Goal: Find specific fact: Find specific fact

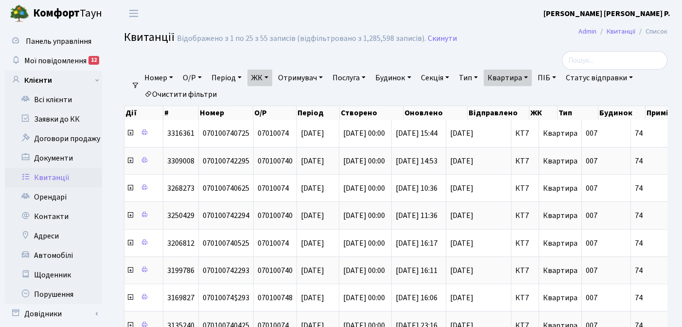
select select "25"
click at [532, 69] on link "Квартира" at bounding box center [507, 77] width 48 height 17
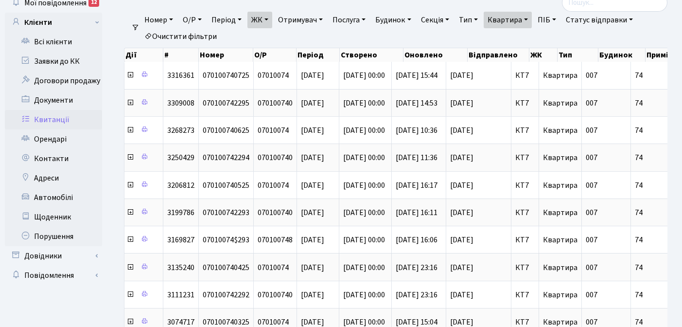
scroll to position [0, 341]
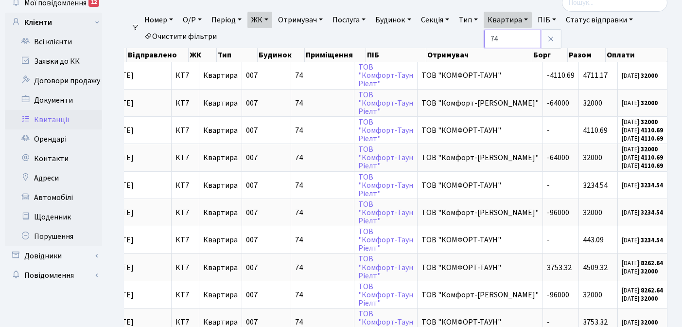
type input "7"
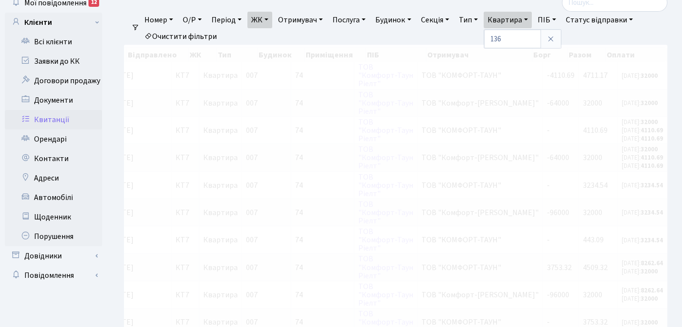
click at [271, 17] on link "ЖК" at bounding box center [259, 20] width 25 height 17
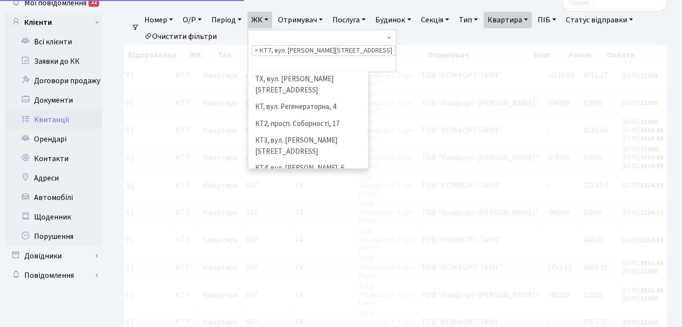
scroll to position [101, 0]
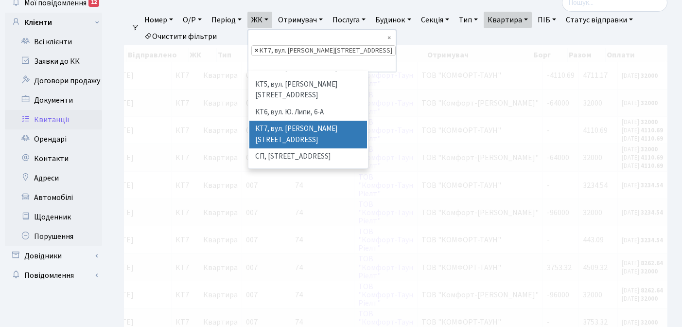
click at [258, 46] on span "×" at bounding box center [256, 51] width 3 height 10
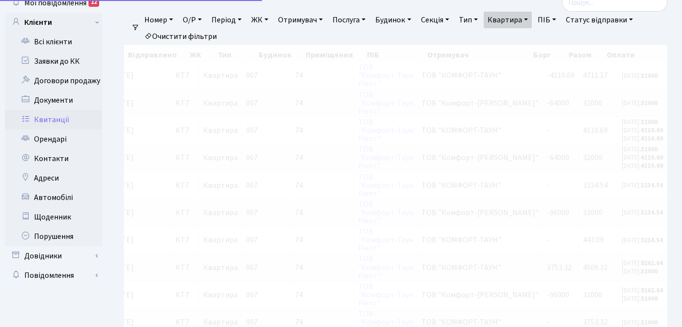
click at [270, 19] on link "ЖК" at bounding box center [259, 20] width 25 height 17
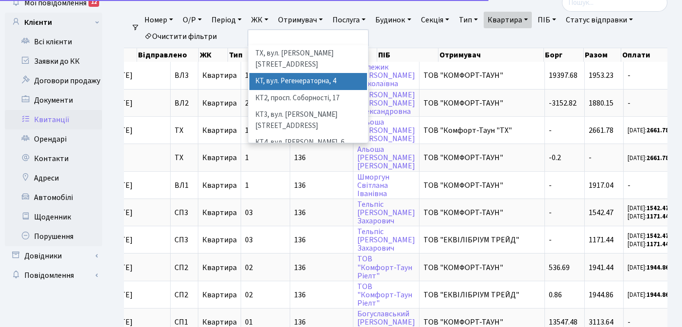
scroll to position [0, 330]
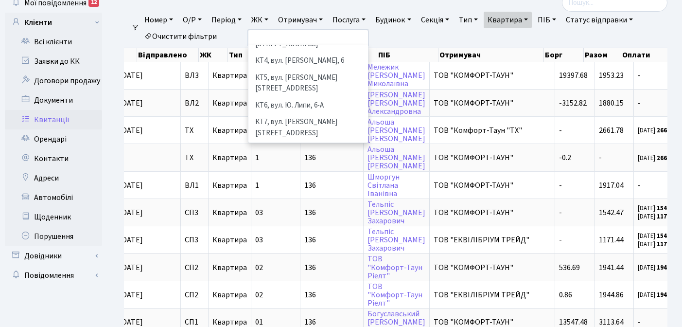
click at [293, 175] on li "[STREET_ADDRESS]" at bounding box center [308, 183] width 118 height 17
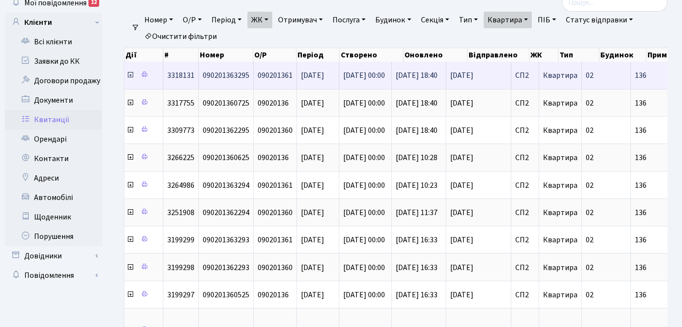
click at [130, 76] on icon at bounding box center [130, 75] width 8 height 8
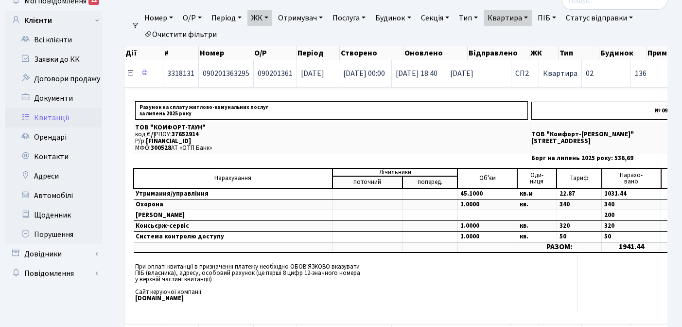
click at [131, 73] on icon at bounding box center [130, 73] width 8 height 8
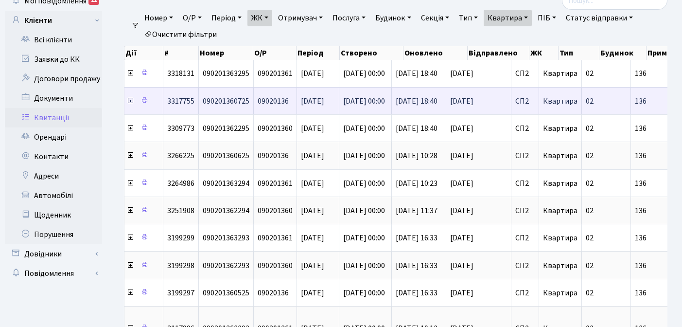
click at [129, 101] on icon at bounding box center [130, 101] width 8 height 8
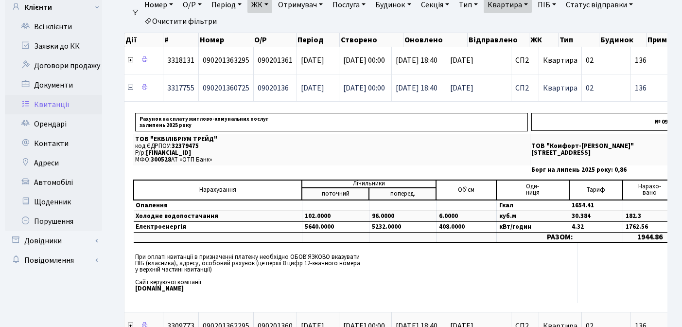
click at [129, 90] on icon at bounding box center [130, 88] width 8 height 8
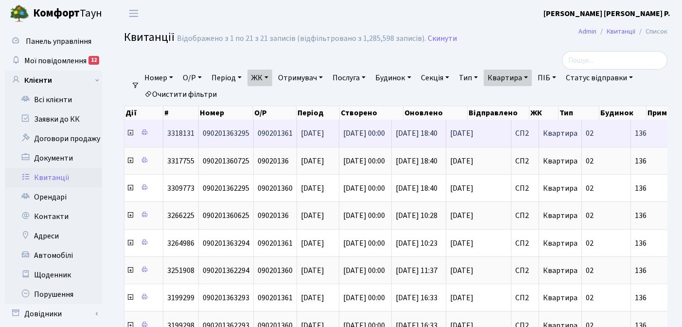
click at [130, 135] on icon at bounding box center [130, 133] width 8 height 8
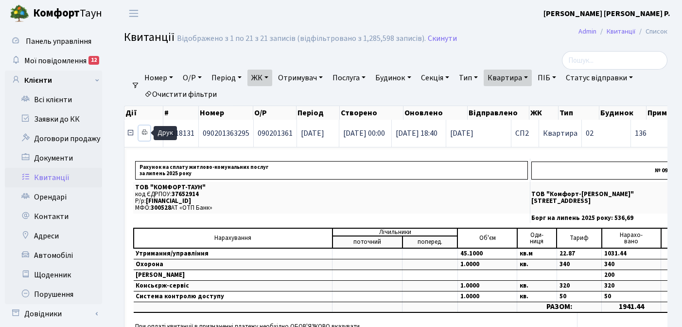
click at [145, 132] on icon at bounding box center [144, 132] width 7 height 7
click at [532, 78] on link "Квартира" at bounding box center [507, 77] width 48 height 17
type input "1"
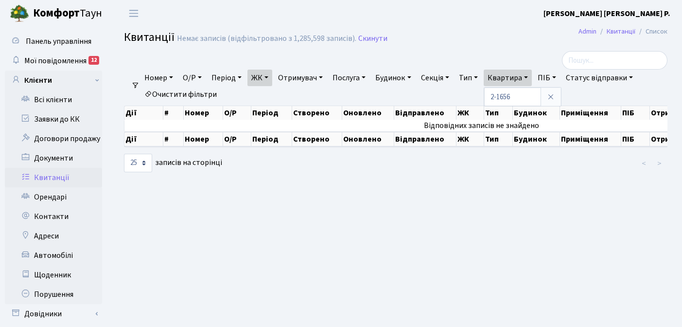
click at [272, 77] on link "ЖК" at bounding box center [259, 77] width 25 height 17
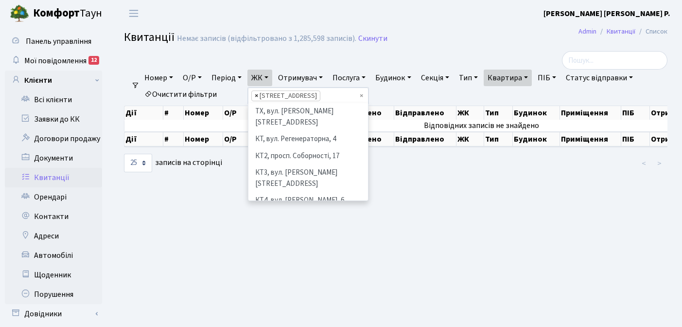
scroll to position [151, 0]
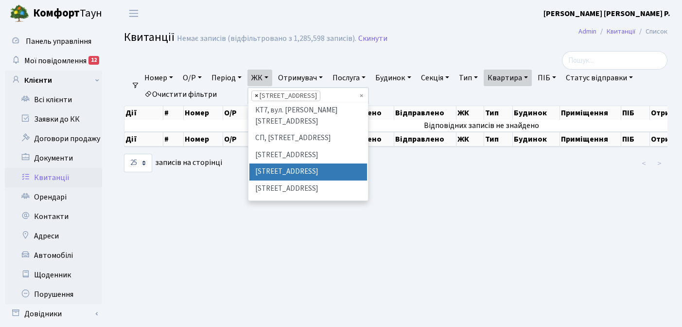
click at [258, 96] on span "×" at bounding box center [256, 96] width 3 height 10
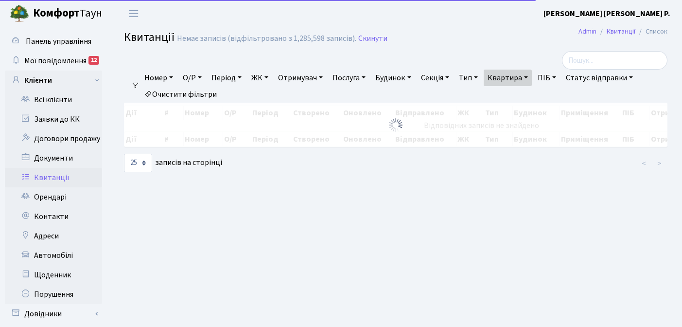
click at [272, 77] on link "ЖК" at bounding box center [259, 77] width 25 height 17
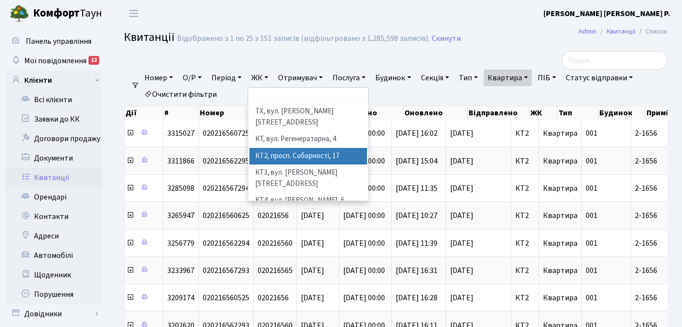
click at [286, 148] on li "КТ2, просп. Соборності, 17" at bounding box center [308, 156] width 118 height 17
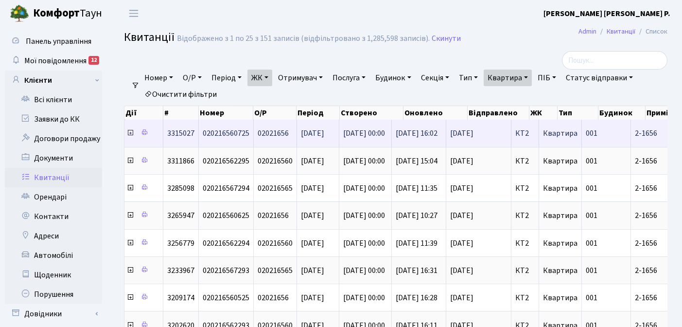
click at [131, 134] on icon at bounding box center [130, 133] width 8 height 8
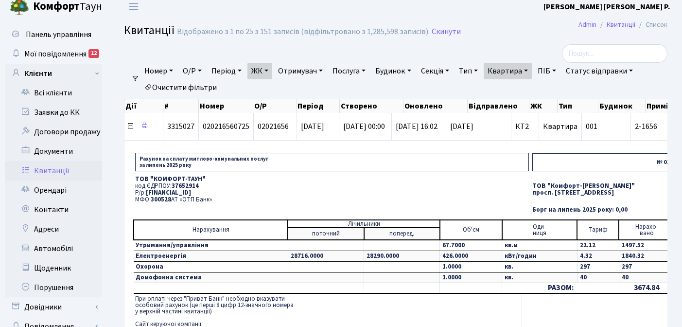
scroll to position [16, 0]
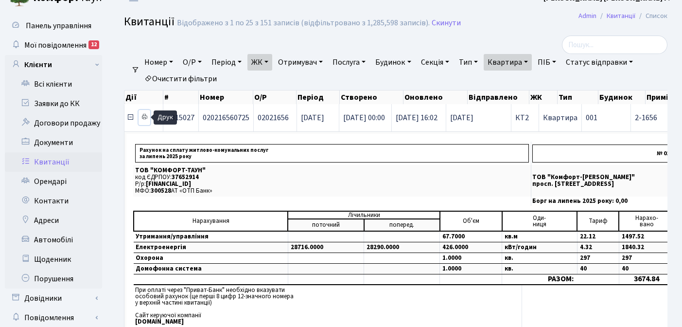
click at [145, 120] on icon at bounding box center [144, 116] width 7 height 7
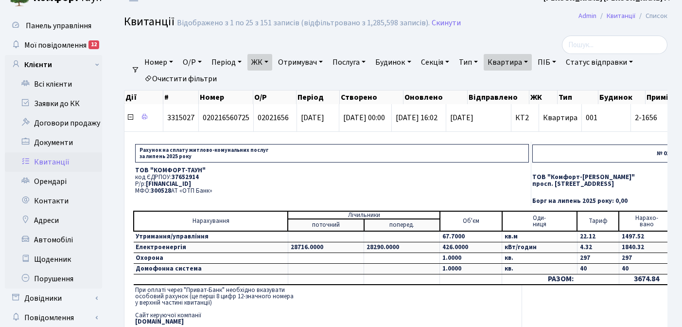
drag, startPoint x: 248, startPoint y: 182, endPoint x: 147, endPoint y: 183, distance: 101.1
click at [147, 183] on p "Р/р: [FINANCIAL_ID]" at bounding box center [332, 184] width 394 height 6
copy span "[FINANCIAL_ID]"
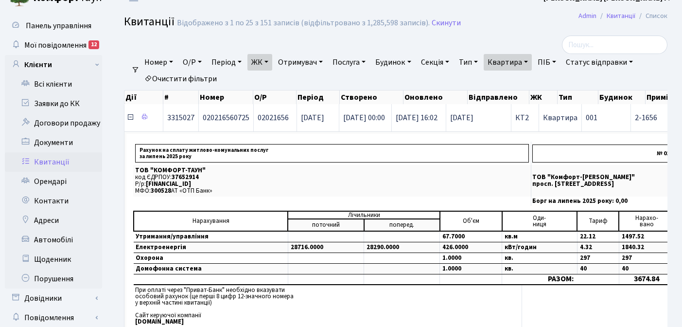
click at [129, 119] on icon at bounding box center [130, 117] width 8 height 8
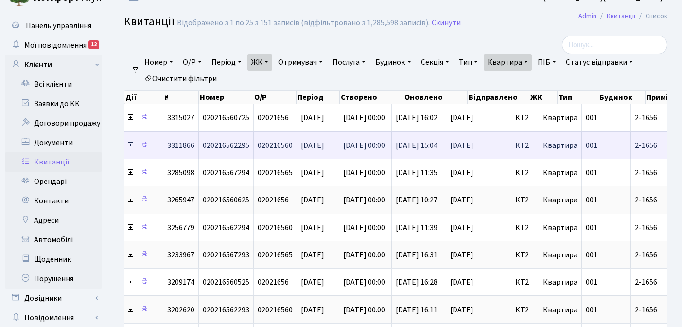
click at [130, 144] on icon at bounding box center [130, 145] width 8 height 8
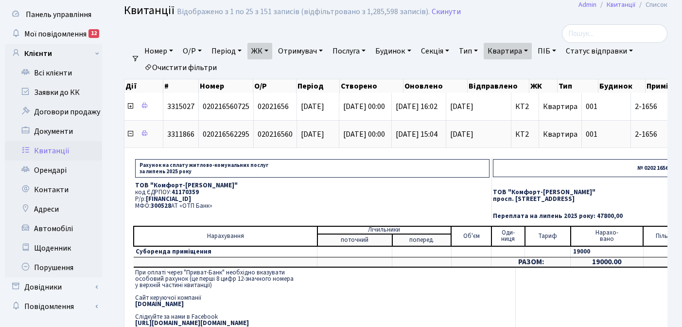
scroll to position [32, 0]
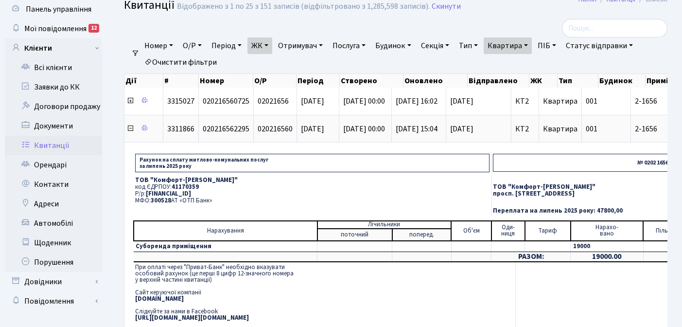
drag, startPoint x: 245, startPoint y: 192, endPoint x: 148, endPoint y: 192, distance: 97.7
click at [148, 192] on p "Р/р: [FINANCIAL_ID]" at bounding box center [312, 193] width 354 height 6
copy span "[FINANCIAL_ID]"
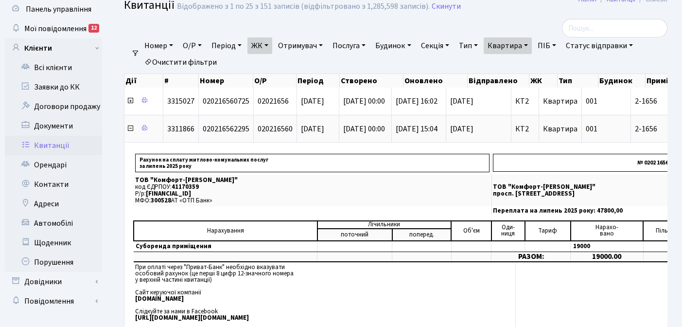
click at [532, 44] on link "Квартира" at bounding box center [507, 45] width 48 height 17
type input "2"
type input "121"
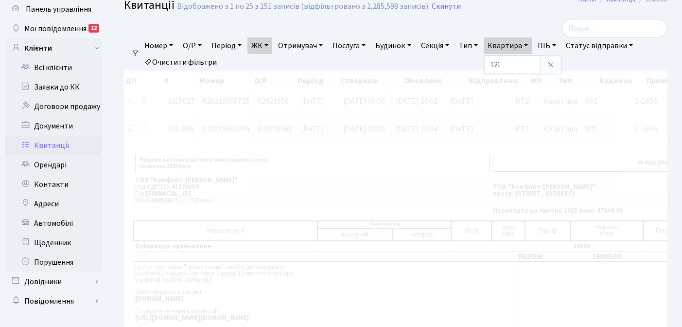
click at [270, 44] on link "ЖК" at bounding box center [259, 45] width 25 height 17
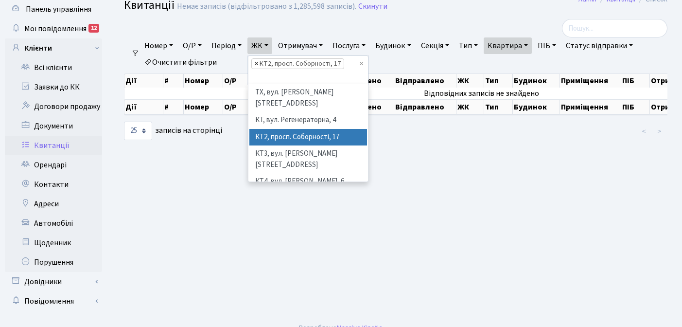
click at [258, 64] on span "×" at bounding box center [256, 64] width 3 height 10
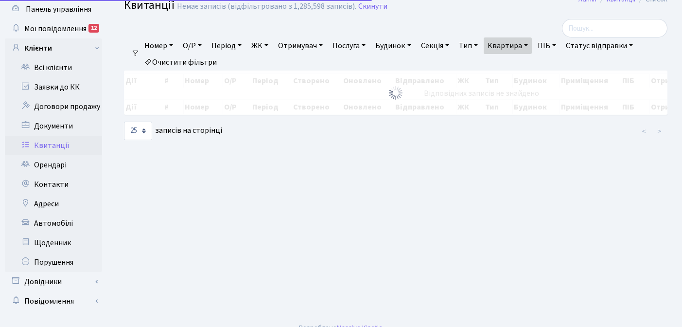
click at [271, 42] on link "ЖК" at bounding box center [259, 45] width 25 height 17
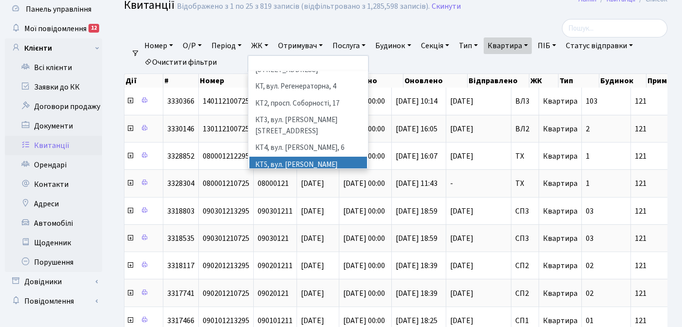
scroll to position [71, 0]
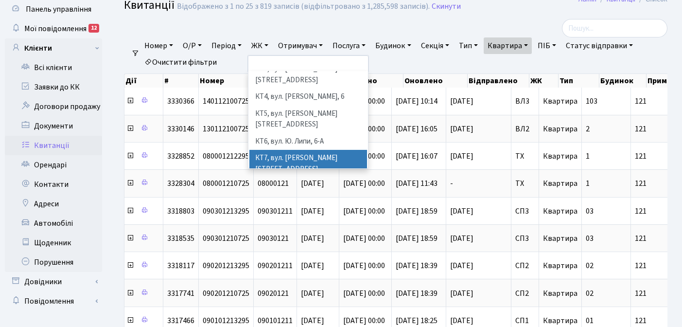
click at [291, 150] on li "КТ7, вул. [PERSON_NAME][STREET_ADDRESS]" at bounding box center [308, 164] width 118 height 28
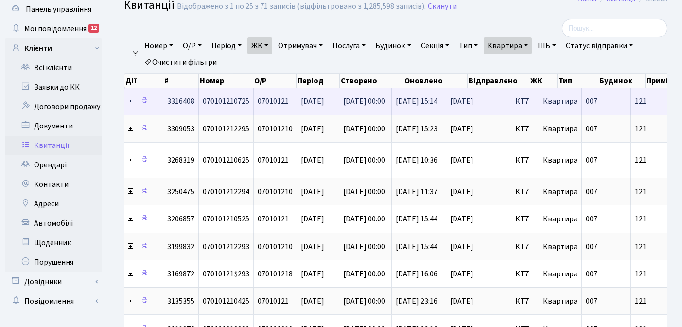
click at [130, 102] on icon at bounding box center [130, 101] width 8 height 8
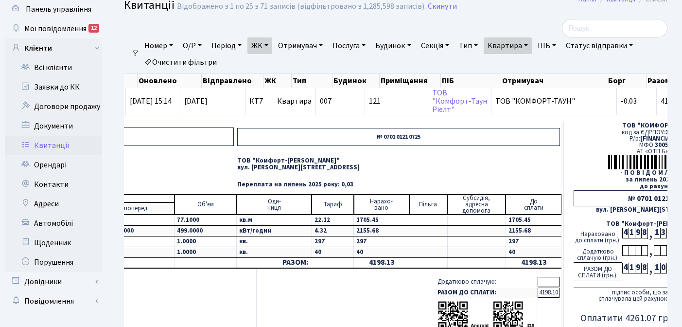
scroll to position [0, 348]
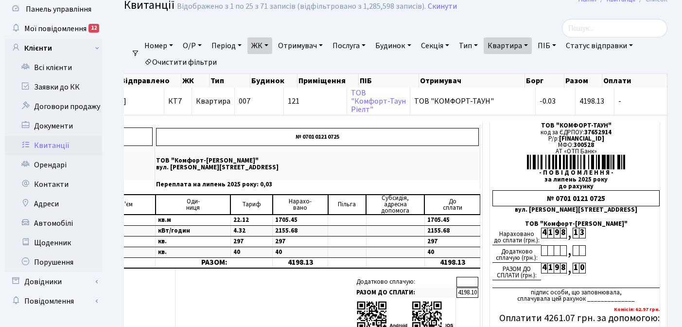
click at [271, 45] on link "ЖК" at bounding box center [259, 45] width 25 height 17
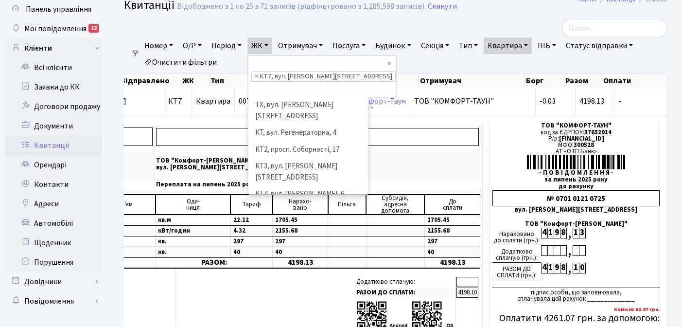
scroll to position [101, 0]
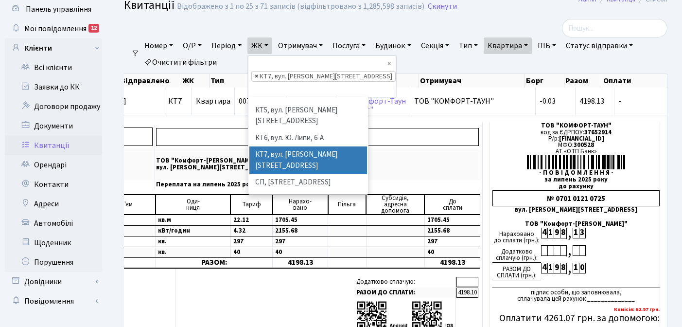
click at [258, 71] on span "×" at bounding box center [256, 76] width 3 height 10
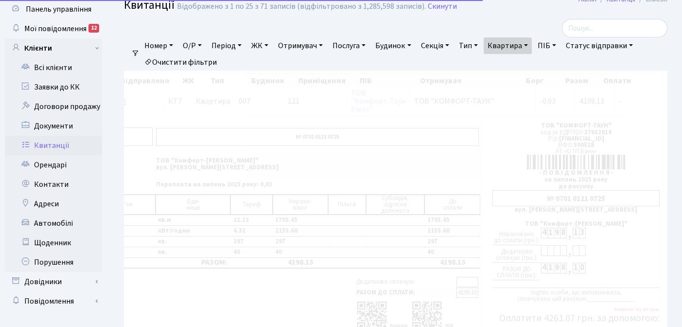
click at [270, 45] on link "ЖК" at bounding box center [259, 45] width 25 height 17
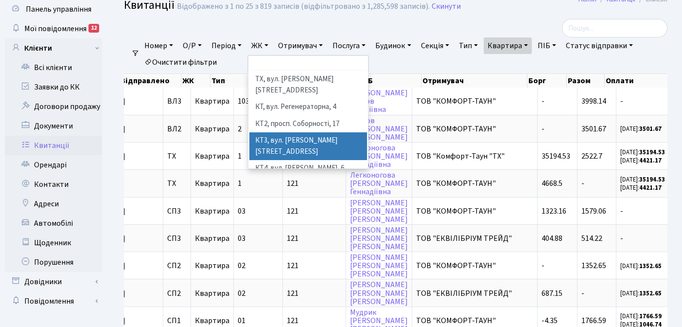
scroll to position [0, 335]
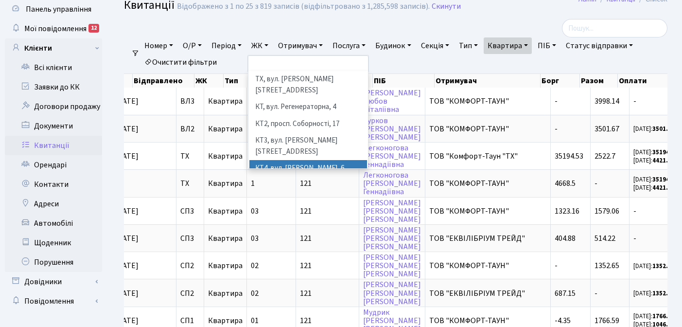
click at [290, 160] on li "КТ4, вул. [PERSON_NAME], 6" at bounding box center [308, 168] width 118 height 17
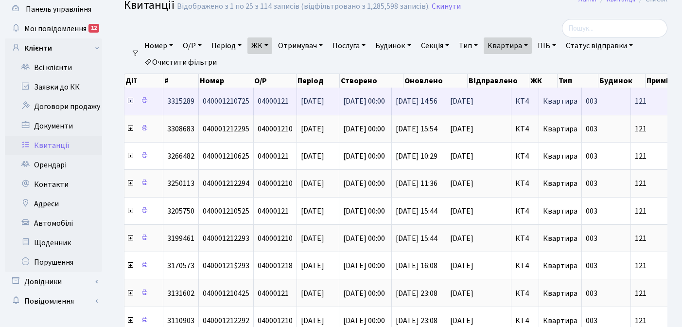
click at [130, 102] on icon at bounding box center [130, 101] width 8 height 8
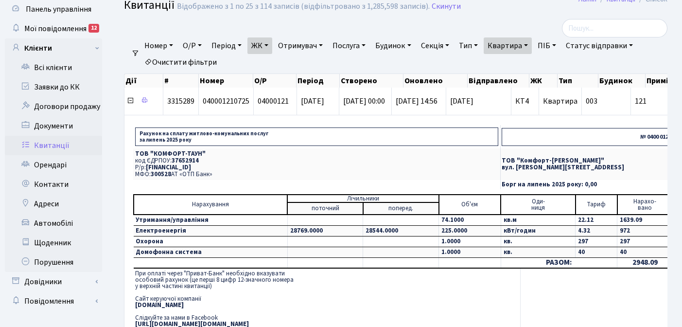
scroll to position [34, 0]
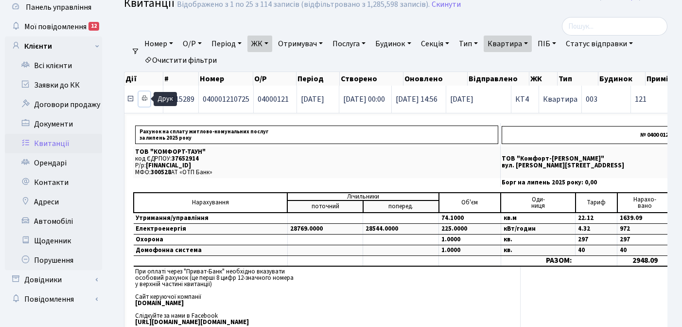
click at [145, 96] on icon at bounding box center [144, 98] width 7 height 7
